Goal: Task Accomplishment & Management: Manage account settings

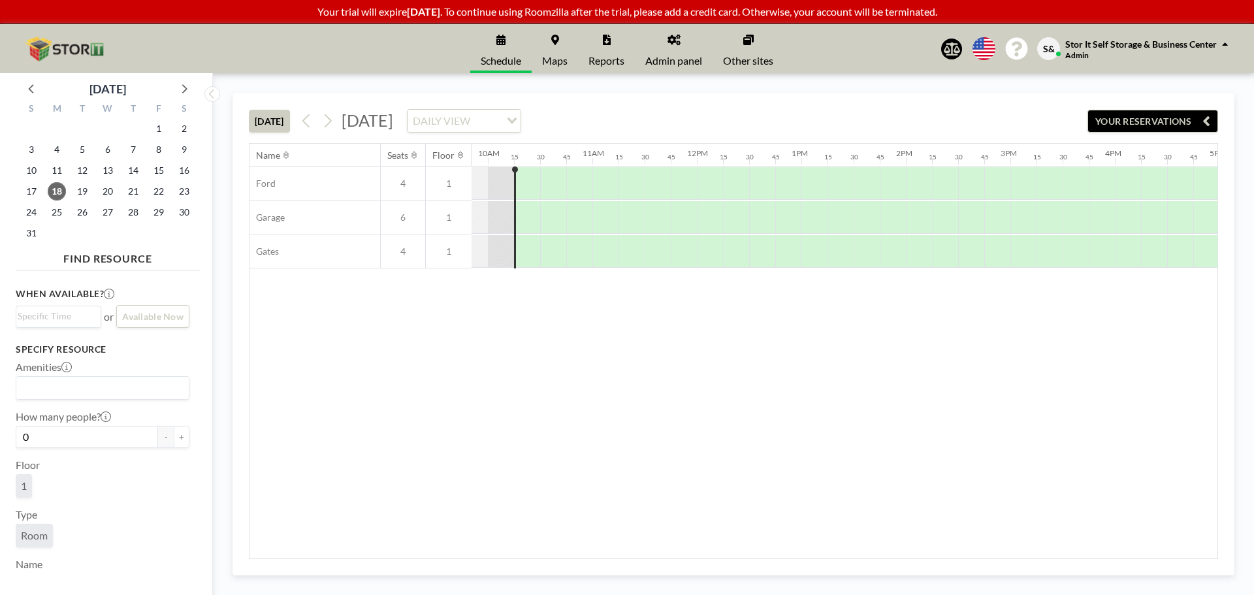
scroll to position [0, 1045]
click at [1118, 53] on div "Stor It Self Storage & Business Center Admin" at bounding box center [1147, 48] width 163 height 23
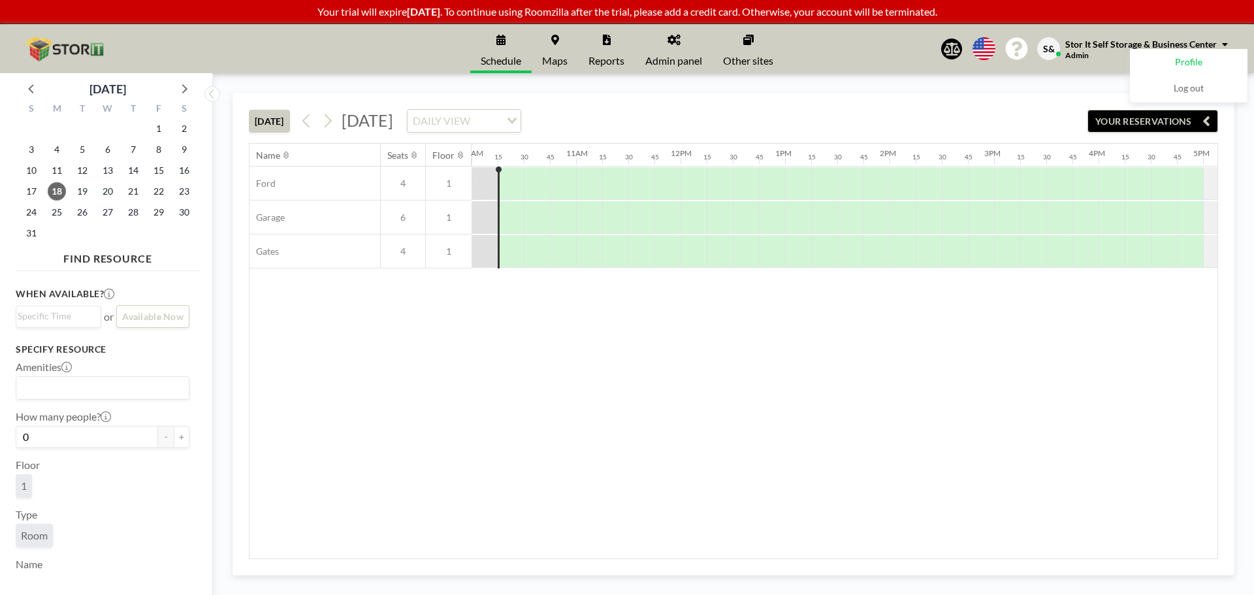
click at [1181, 71] on link "Profile" at bounding box center [1189, 63] width 116 height 26
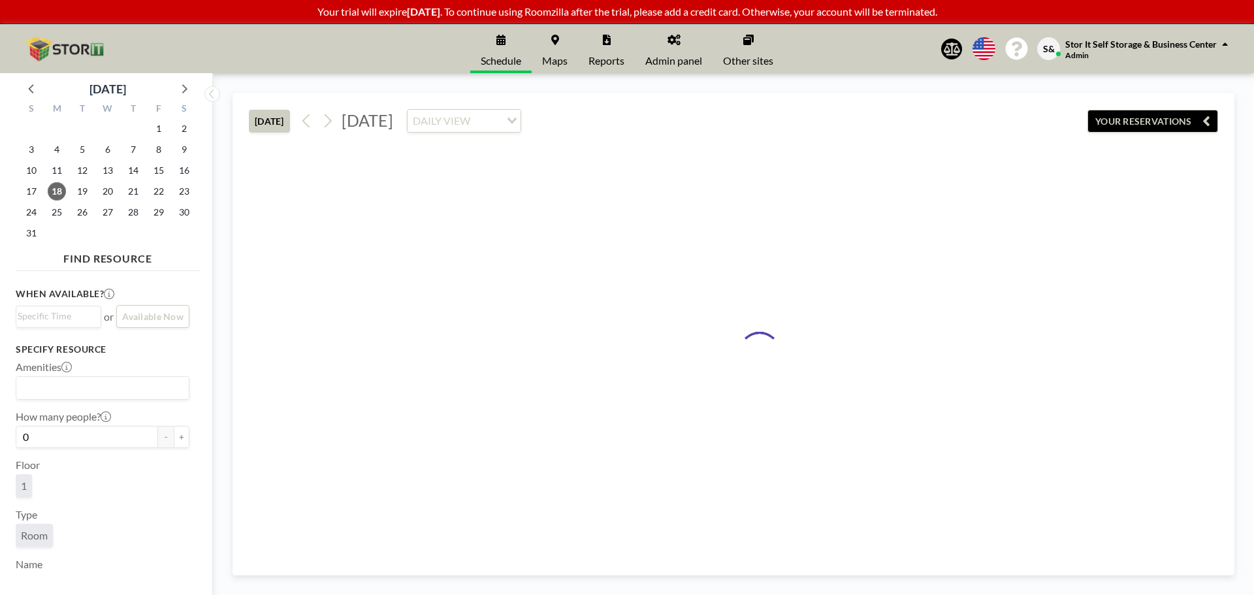
click at [666, 38] on link "Admin panel" at bounding box center [674, 48] width 78 height 49
